Goal: Information Seeking & Learning: Stay updated

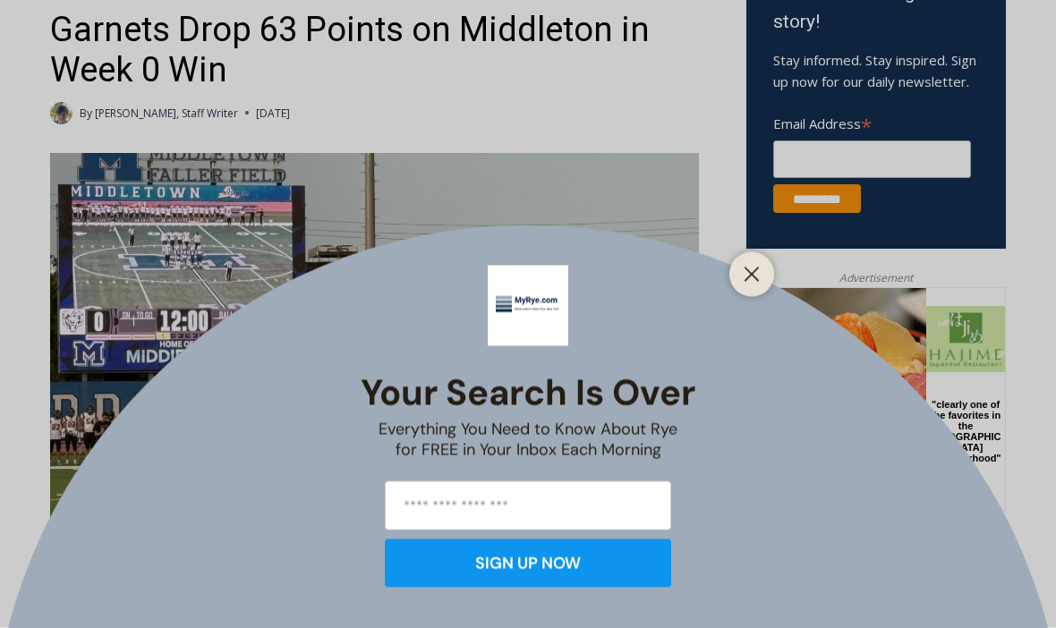
scroll to position [657, 0]
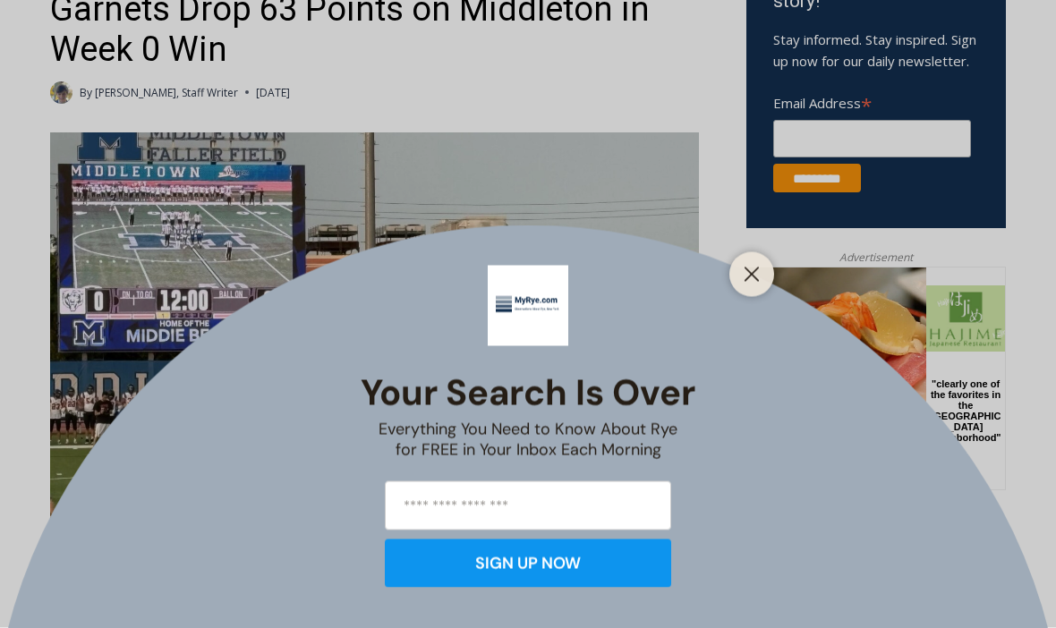
click at [769, 297] on div at bounding box center [751, 274] width 45 height 45
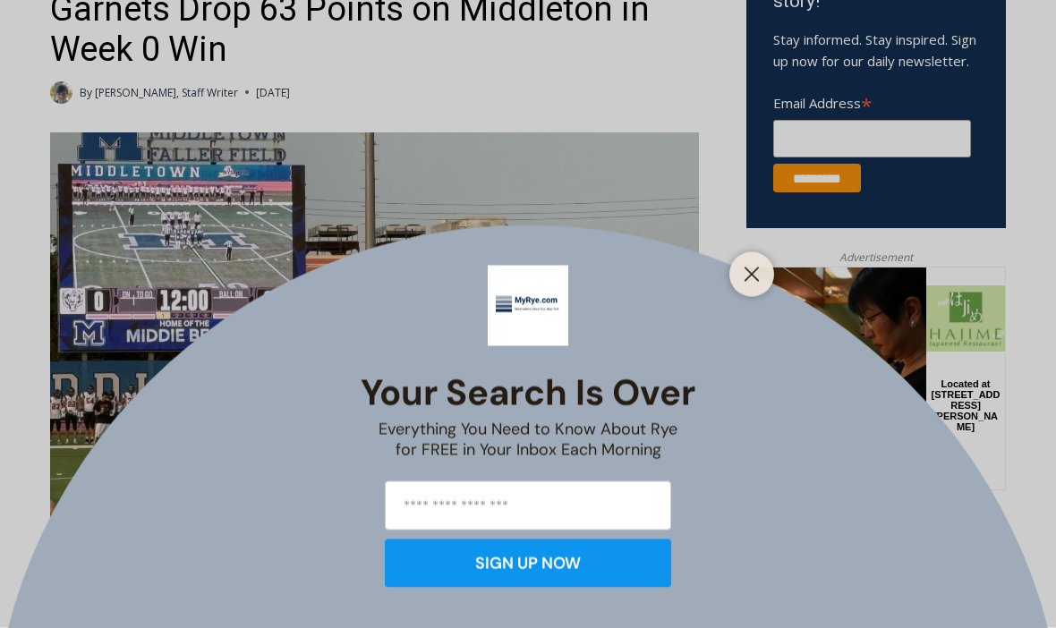
click at [763, 287] on button "Close" at bounding box center [751, 274] width 25 height 25
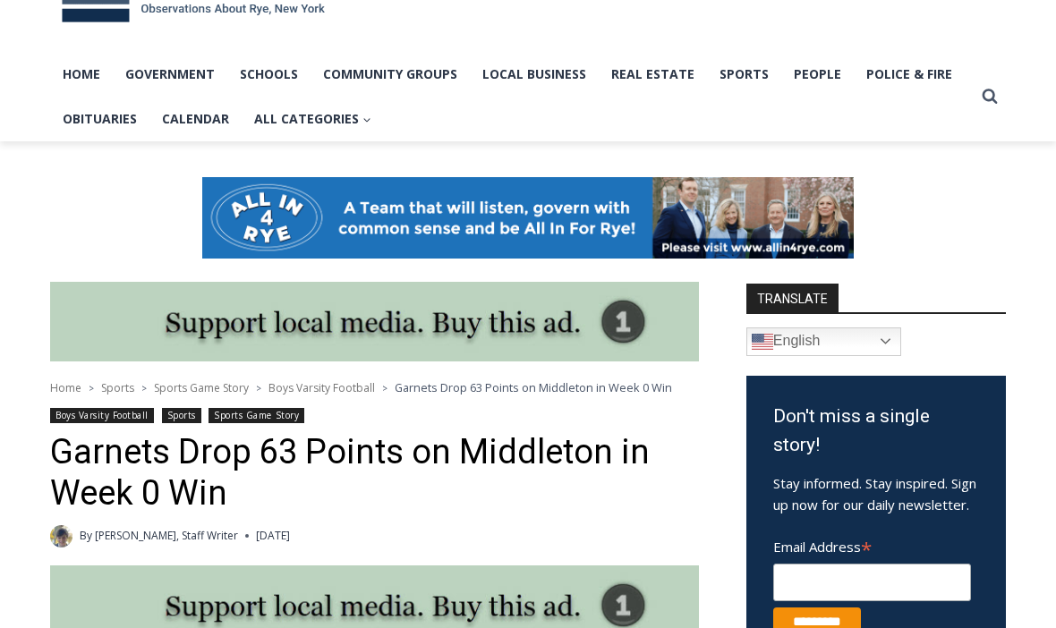
scroll to position [0, 0]
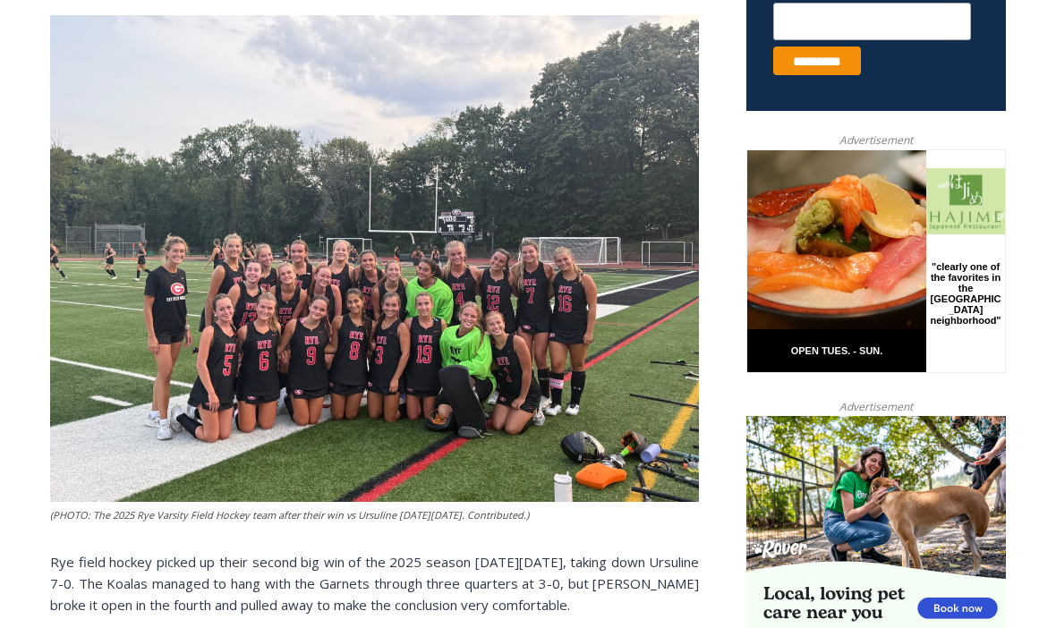
scroll to position [775, 0]
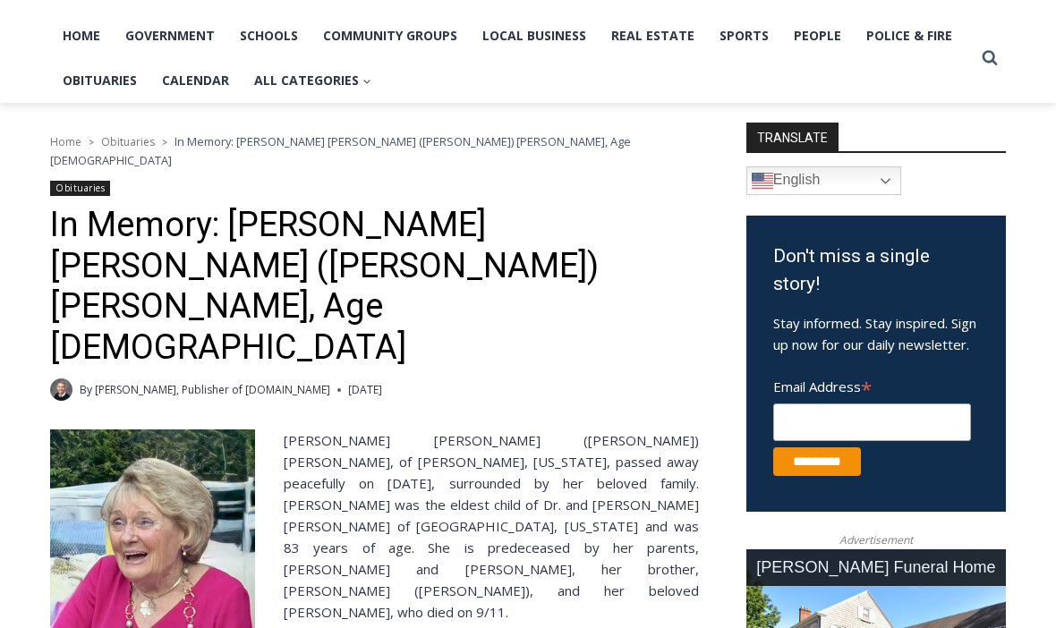
scroll to position [360, 0]
